Goal: Check status: Check status

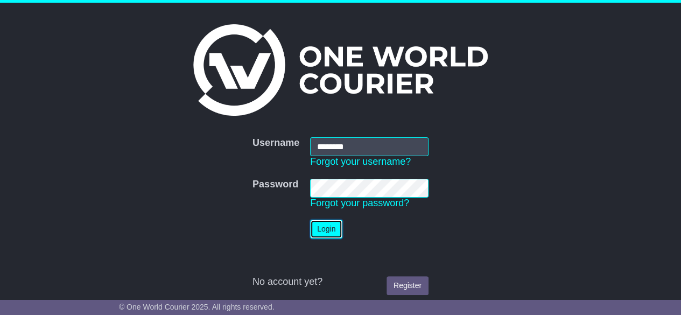
click at [326, 232] on button "Login" at bounding box center [326, 229] width 32 height 19
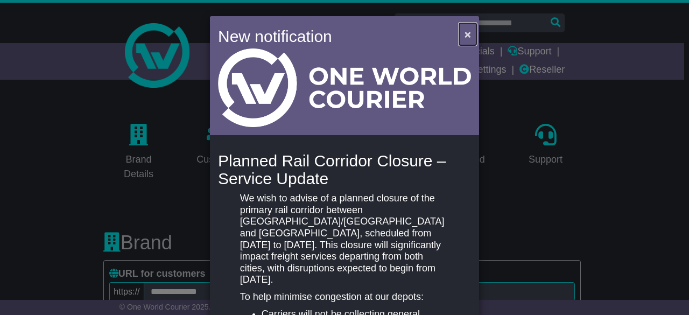
click at [465, 36] on span "×" at bounding box center [468, 34] width 6 height 12
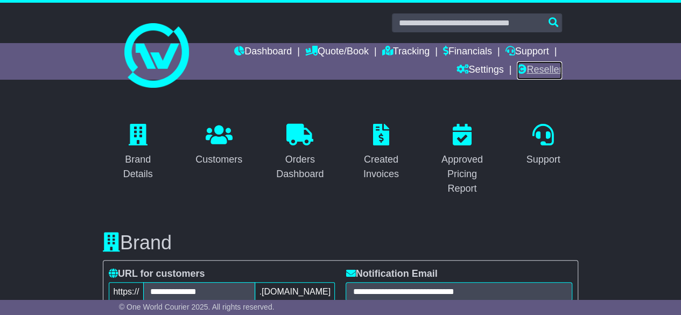
click at [542, 74] on link "Reseller" at bounding box center [539, 70] width 45 height 18
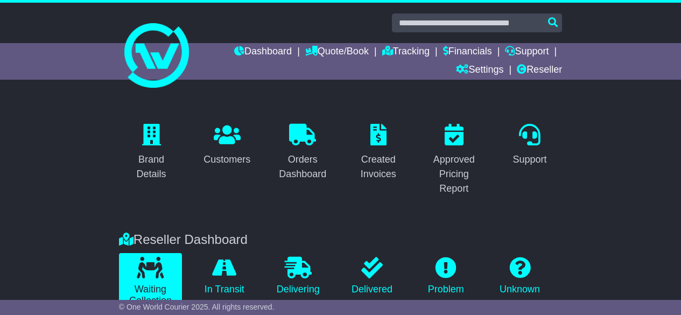
click at [217, 147] on link "Customers" at bounding box center [227, 145] width 61 height 51
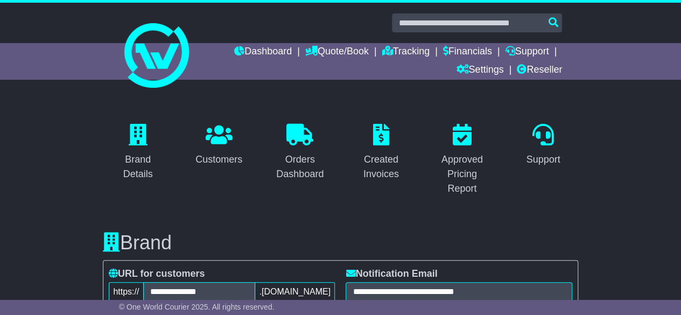
click at [222, 134] on icon at bounding box center [219, 135] width 27 height 22
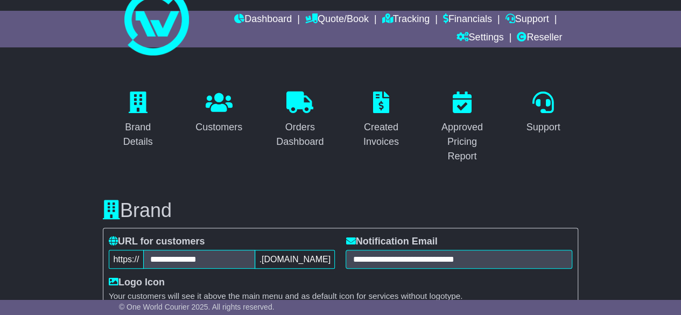
scroll to position [32, 0]
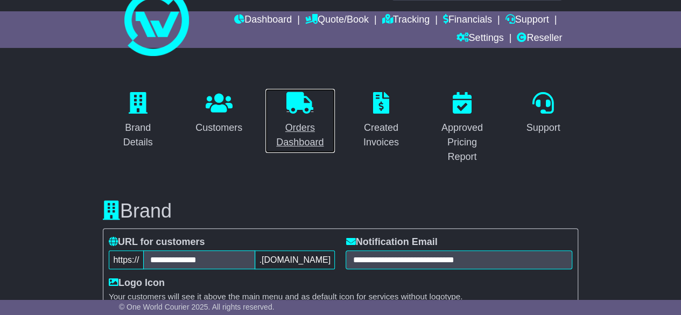
click at [294, 117] on link "Orders Dashboard" at bounding box center [300, 120] width 71 height 65
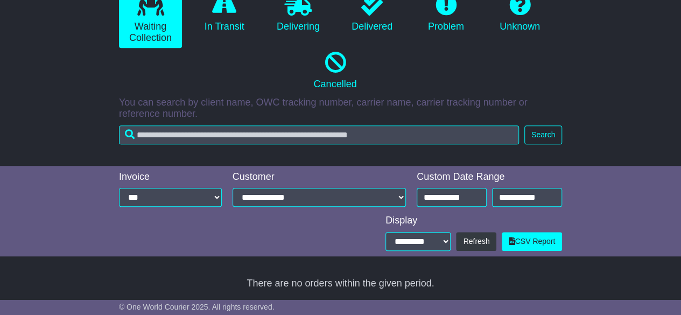
scroll to position [263, 0]
click at [216, 30] on link "In Transit" at bounding box center [224, 13] width 63 height 46
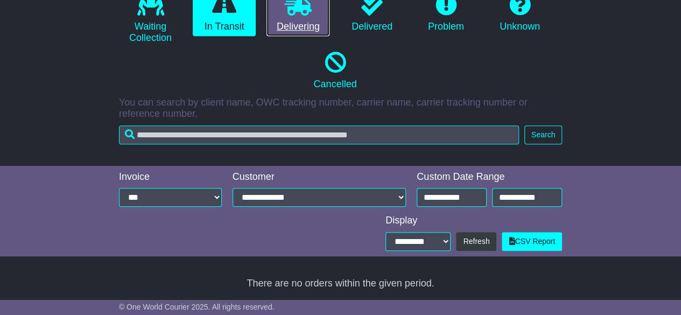
click at [309, 17] on link "Delivering" at bounding box center [298, 13] width 63 height 46
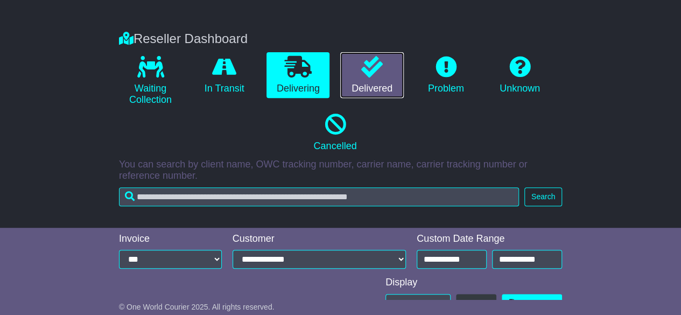
scroll to position [200, 0]
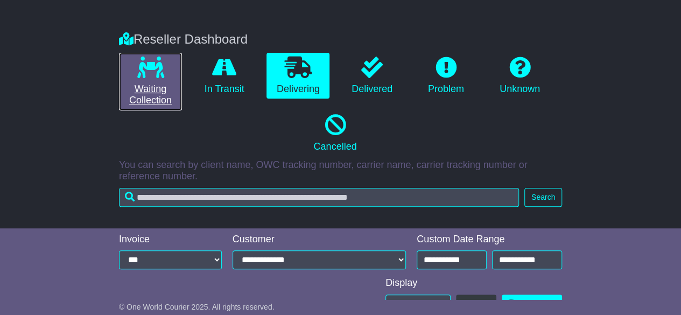
click at [161, 83] on link "Waiting Collection" at bounding box center [150, 82] width 63 height 58
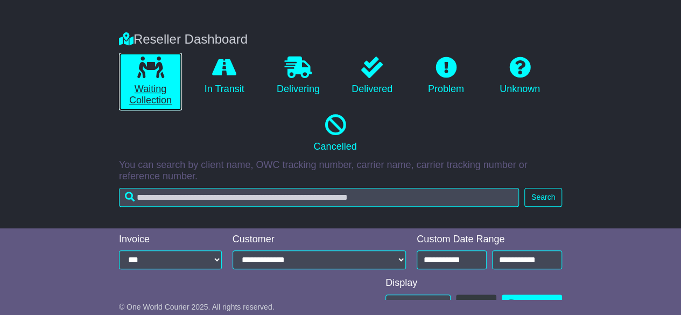
scroll to position [263, 0]
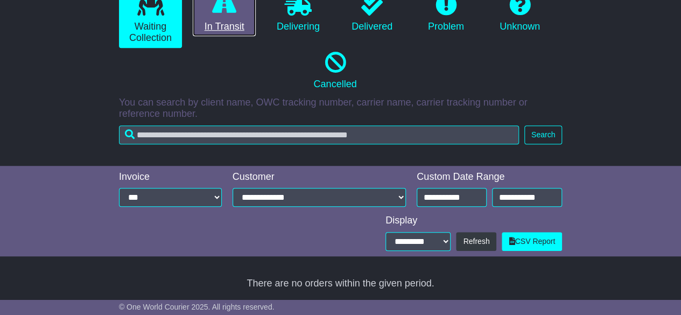
click at [232, 6] on icon at bounding box center [224, 5] width 24 height 22
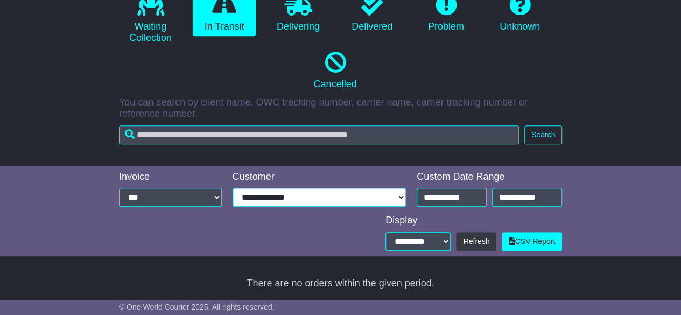
click at [285, 192] on select "**********" at bounding box center [319, 197] width 173 height 19
select select "****"
click at [233, 188] on select "**********" at bounding box center [319, 197] width 173 height 19
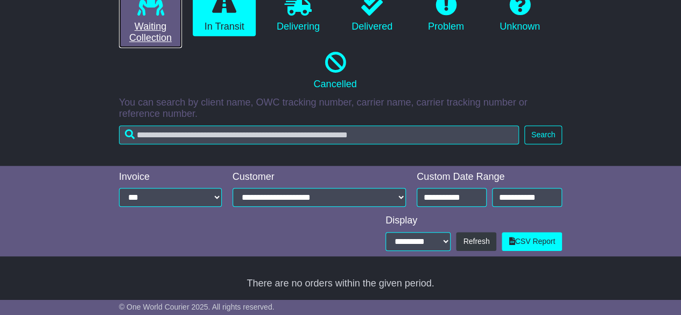
click at [148, 26] on link "Waiting Collection" at bounding box center [150, 19] width 63 height 58
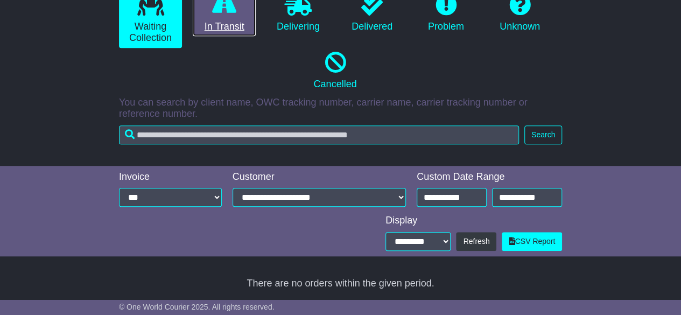
click at [206, 33] on link "In Transit" at bounding box center [224, 13] width 63 height 46
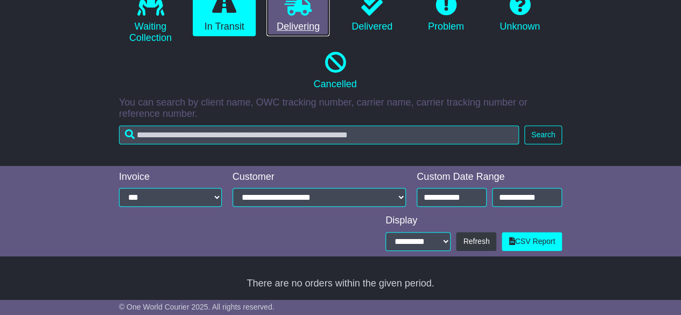
click at [320, 31] on link "Delivering" at bounding box center [298, 13] width 63 height 46
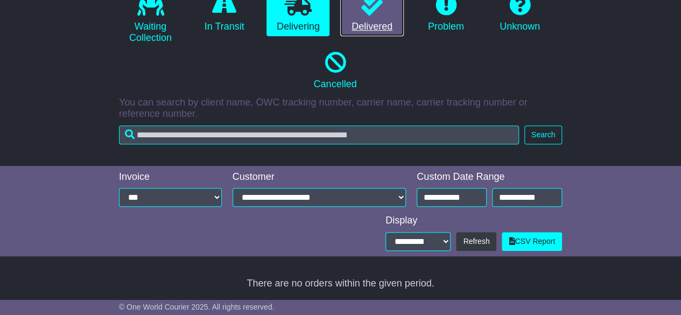
click at [393, 16] on link "Delivered" at bounding box center [371, 13] width 63 height 46
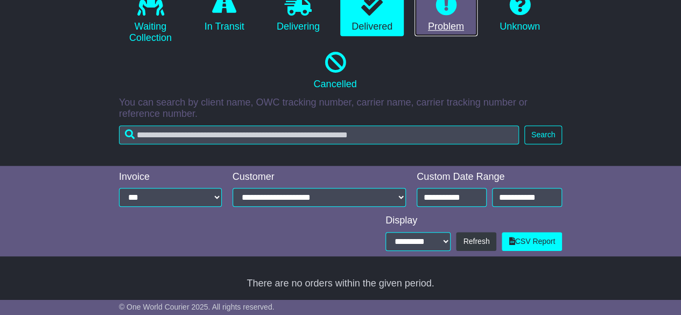
click at [431, 19] on link "Problem" at bounding box center [446, 13] width 63 height 46
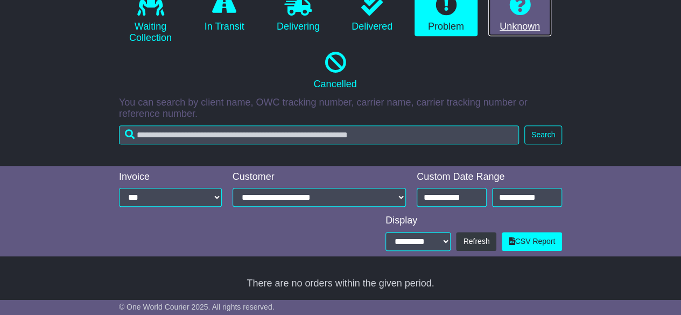
click at [512, 29] on link "Unknown" at bounding box center [520, 13] width 63 height 46
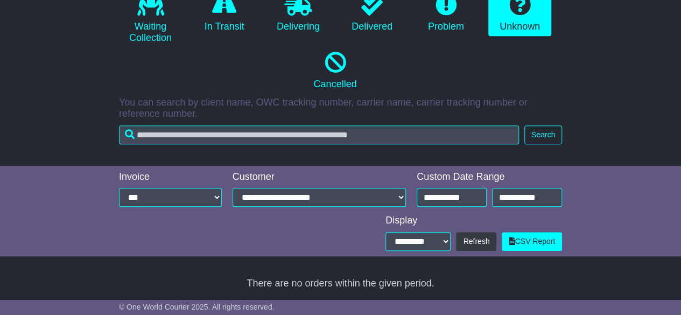
click at [310, 95] on div "Reseller Dashboard Waiting Collection In Transit Delivering Delivered Problem U…" at bounding box center [341, 54] width 454 height 191
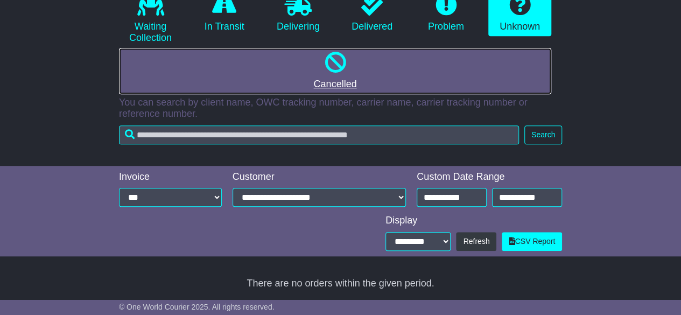
click at [335, 71] on icon at bounding box center [335, 63] width 22 height 22
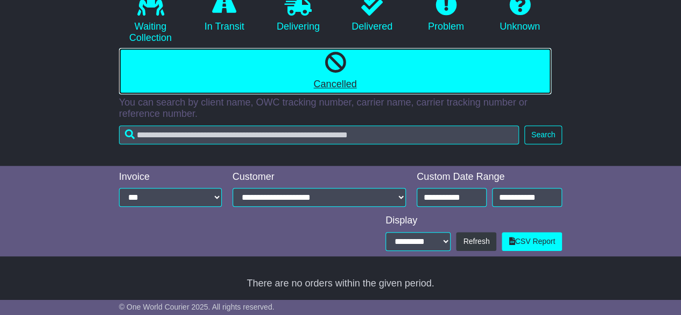
scroll to position [0, 0]
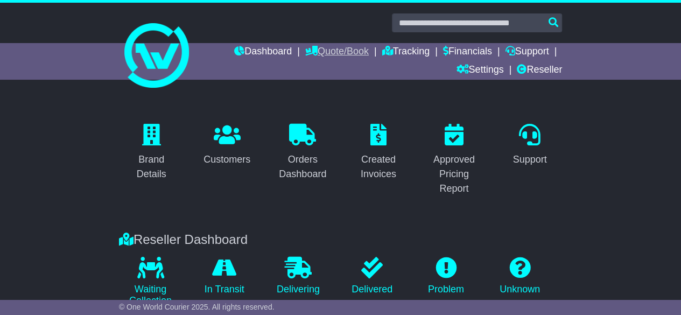
click at [346, 50] on link "Quote/Book" at bounding box center [337, 52] width 64 height 18
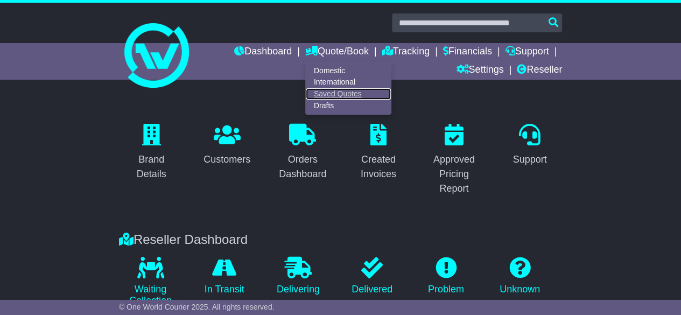
click at [333, 92] on link "Saved Quotes" at bounding box center [348, 94] width 85 height 12
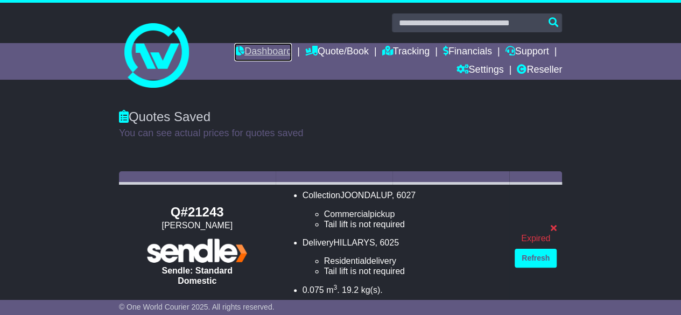
click at [263, 50] on link "Dashboard" at bounding box center [263, 52] width 58 height 18
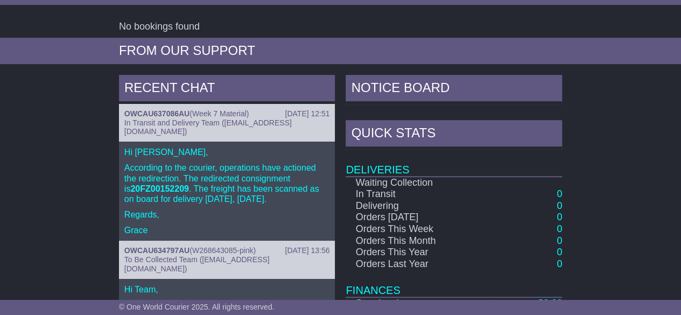
scroll to position [214, 0]
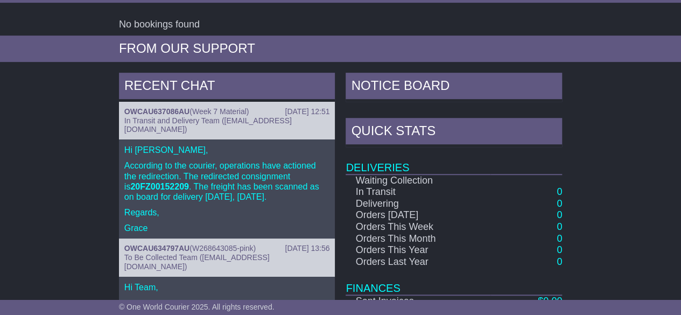
click at [255, 165] on p "According to the courier, operations have actioned the redirection. The redirec…" at bounding box center [227, 181] width 206 height 41
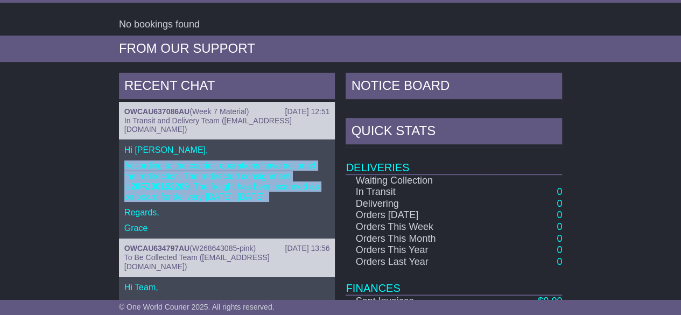
click at [255, 165] on p "According to the courier, operations have actioned the redirection. The redirec…" at bounding box center [227, 181] width 206 height 41
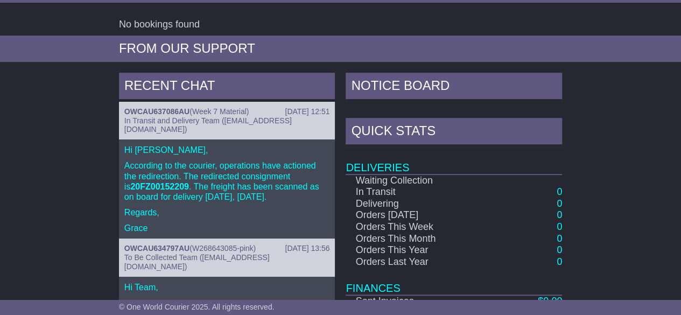
click at [255, 165] on p "According to the courier, operations have actioned the redirection. The redirec…" at bounding box center [227, 181] width 206 height 41
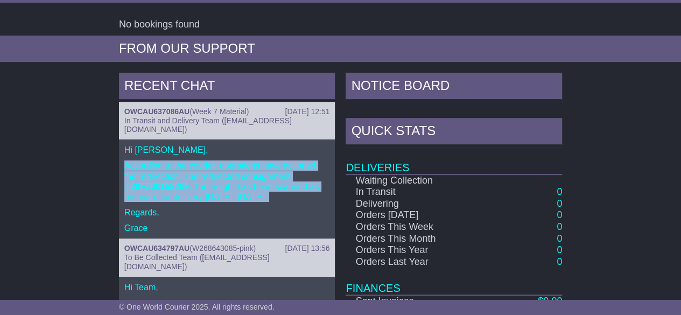
click at [255, 165] on p "According to the courier, operations have actioned the redirection. The redirec…" at bounding box center [227, 181] width 206 height 41
click at [241, 189] on p "According to the courier, operations have actioned the redirection. The redirec…" at bounding box center [227, 181] width 206 height 41
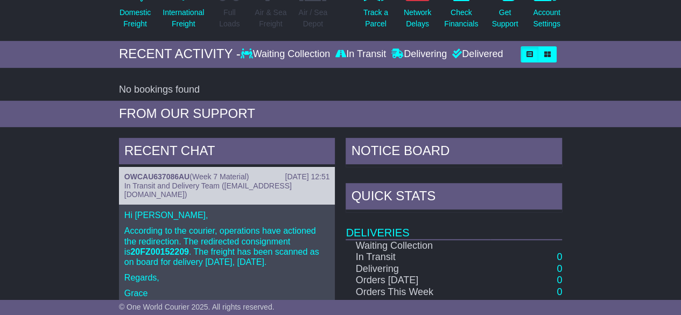
scroll to position [0, 0]
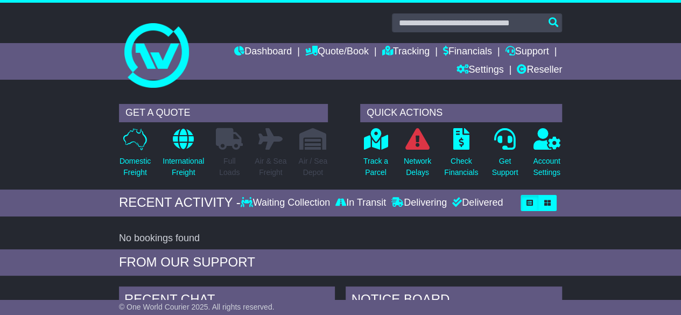
click at [317, 199] on div "Waiting Collection" at bounding box center [287, 203] width 92 height 12
click at [501, 202] on div "Delivered" at bounding box center [476, 203] width 53 height 12
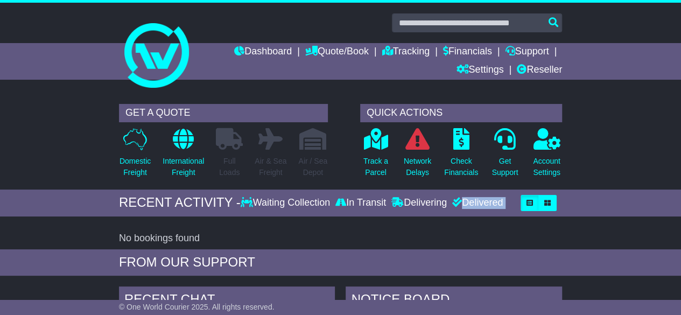
click at [501, 202] on div "Delivered" at bounding box center [476, 203] width 53 height 12
click at [222, 143] on icon at bounding box center [229, 139] width 27 height 22
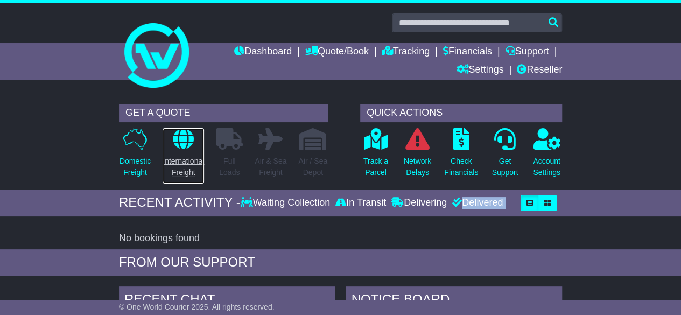
click at [189, 137] on icon at bounding box center [183, 139] width 21 height 22
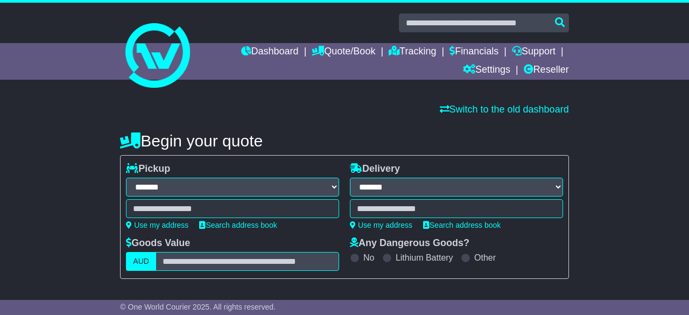
select select "**"
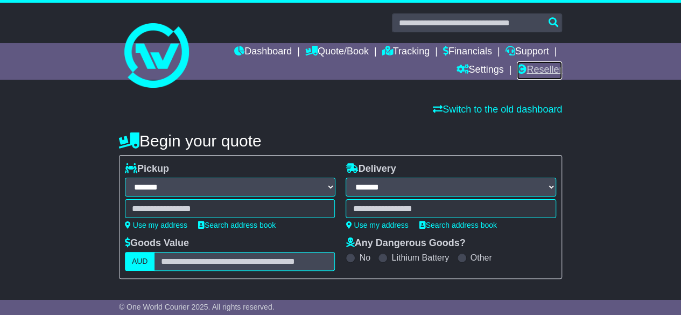
click at [543, 67] on link "Reseller" at bounding box center [539, 70] width 45 height 18
